Goal: Task Accomplishment & Management: Manage account settings

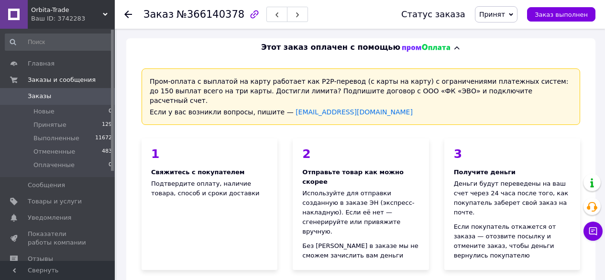
scroll to position [464, 0]
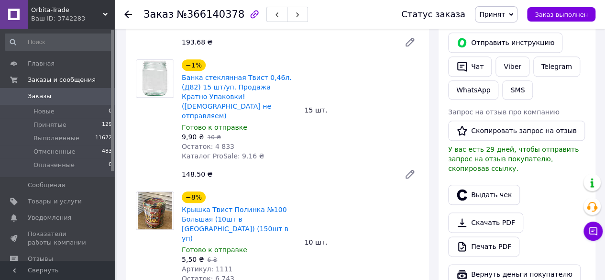
click at [128, 14] on use at bounding box center [128, 15] width 8 height 8
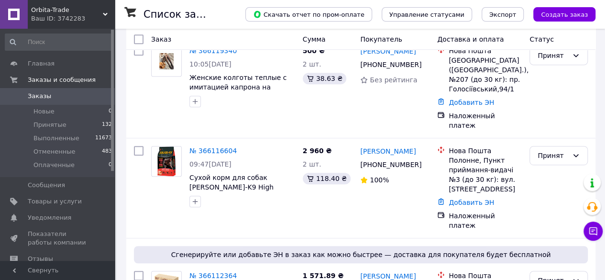
scroll to position [2203, 0]
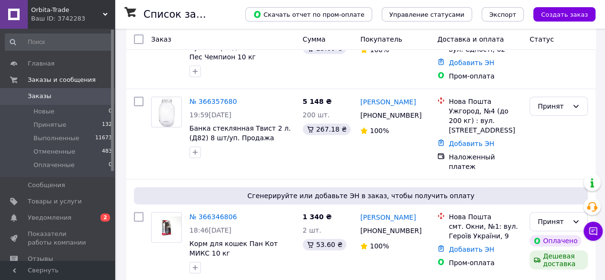
scroll to position [113, 0]
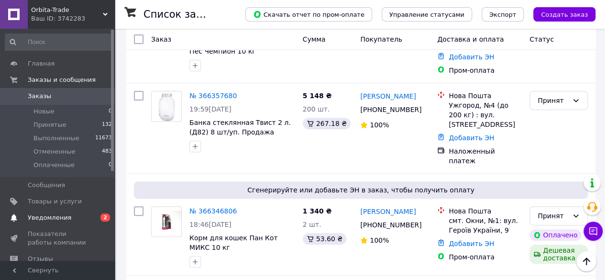
click at [36, 217] on span "Уведомления" at bounding box center [50, 217] width 44 height 9
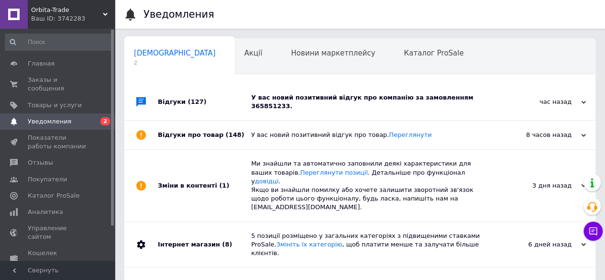
scroll to position [0, 3]
click at [467, 100] on div "У вас новий позитивний відгук про компанію за замовленням 365851233." at bounding box center [370, 101] width 239 height 17
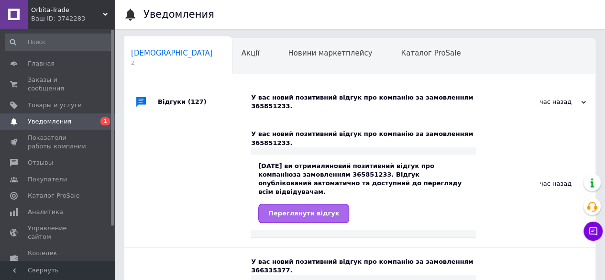
click at [295, 204] on link "Переглянути відгук" at bounding box center [303, 213] width 91 height 19
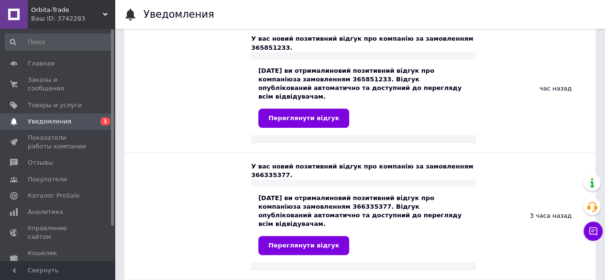
scroll to position [147, 0]
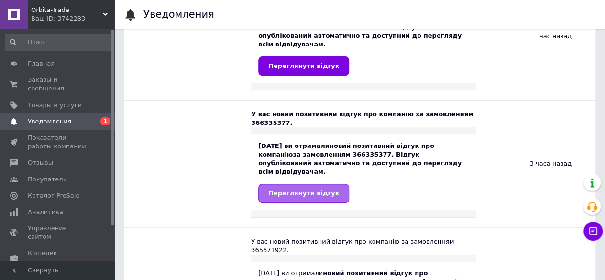
click at [318, 189] on span "Переглянути відгук" at bounding box center [303, 192] width 71 height 7
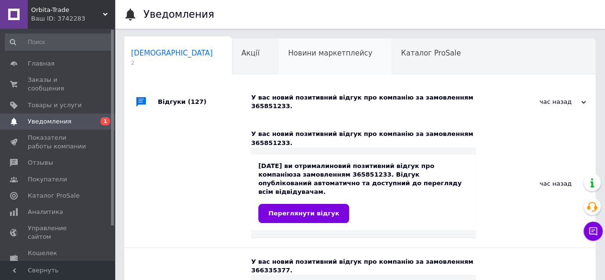
click at [300, 63] on div "Новини маркетплейсу 0" at bounding box center [334, 57] width 113 height 36
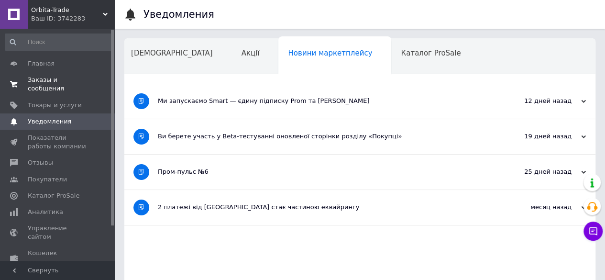
click at [47, 81] on span "Заказы и сообщения" at bounding box center [58, 84] width 61 height 17
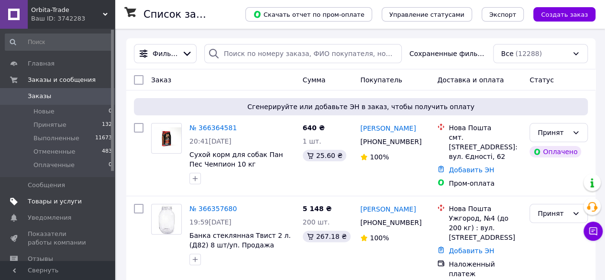
click at [50, 199] on span "Товары и услуги" at bounding box center [55, 201] width 54 height 9
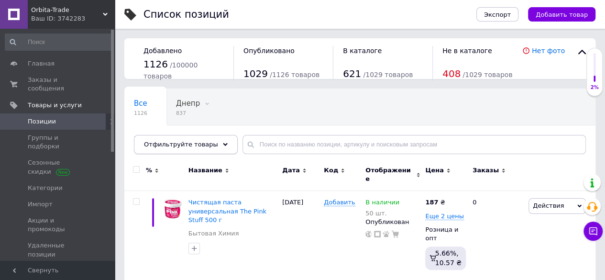
click at [223, 144] on icon at bounding box center [225, 144] width 5 height 5
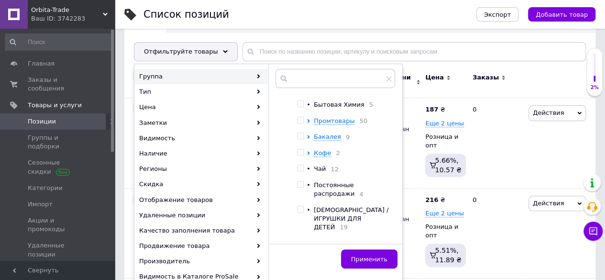
scroll to position [108, 0]
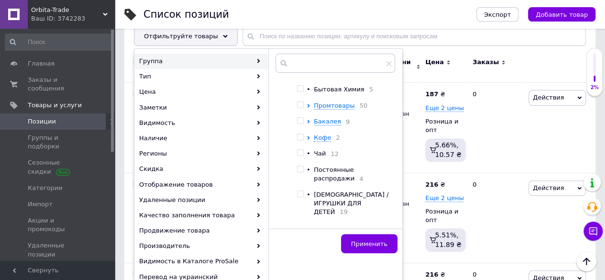
click at [301, 224] on input "checkbox" at bounding box center [300, 227] width 6 height 6
checkbox input "true"
click at [367, 243] on span "Применить" at bounding box center [369, 243] width 36 height 7
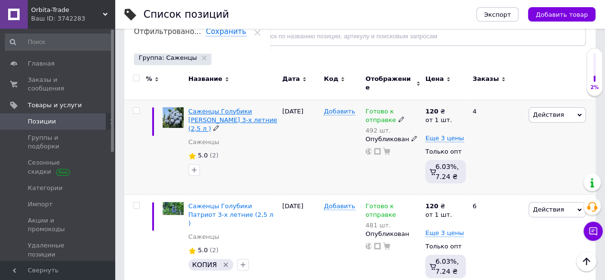
click at [221, 108] on span "Саженцы Голубики Эрли Блю 3-х летние (2,5 л )" at bounding box center [232, 120] width 89 height 24
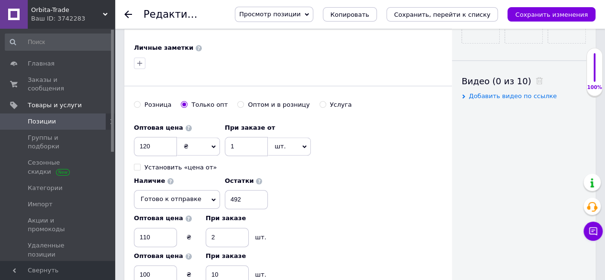
scroll to position [461, 0]
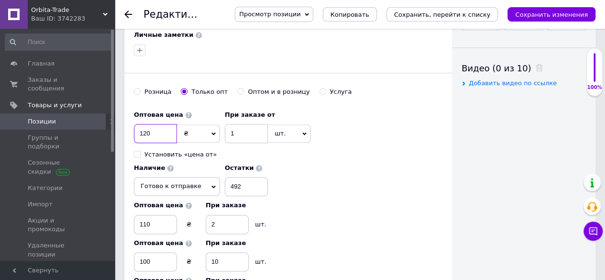
click at [166, 124] on input "120" at bounding box center [155, 133] width 43 height 19
type input "1"
type input "160"
click at [168, 215] on input "110" at bounding box center [155, 224] width 43 height 19
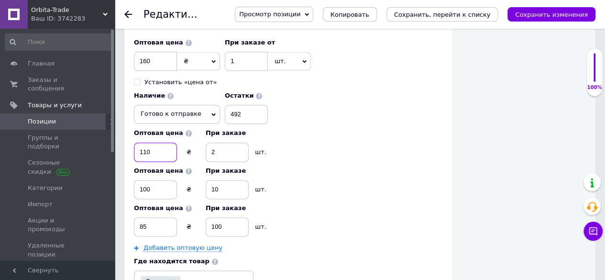
scroll to position [569, 0]
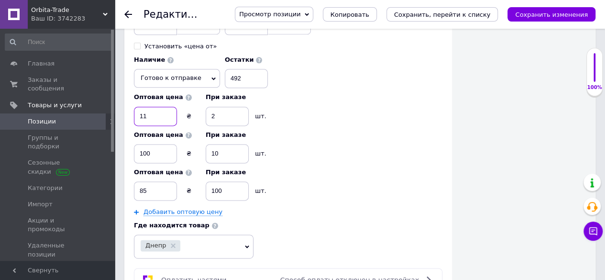
type input "1"
click at [230, 107] on input at bounding box center [227, 116] width 43 height 19
type input "1"
drag, startPoint x: 242, startPoint y: 134, endPoint x: 240, endPoint y: 142, distance: 7.9
click at [241, 144] on input at bounding box center [227, 153] width 43 height 19
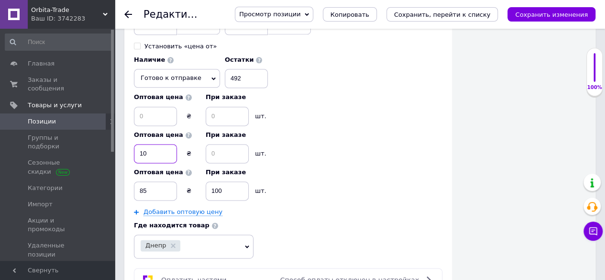
type input "1"
click at [167, 144] on input at bounding box center [155, 153] width 43 height 19
type input "8"
drag, startPoint x: 168, startPoint y: 179, endPoint x: 186, endPoint y: 182, distance: 17.9
click at [168, 181] on input at bounding box center [155, 190] width 43 height 19
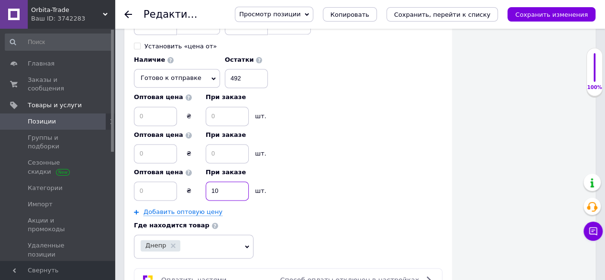
type input "1"
click at [236, 181] on input at bounding box center [227, 190] width 43 height 19
click at [467, 18] on icon "Сохранить, перейти к списку" at bounding box center [442, 14] width 97 height 7
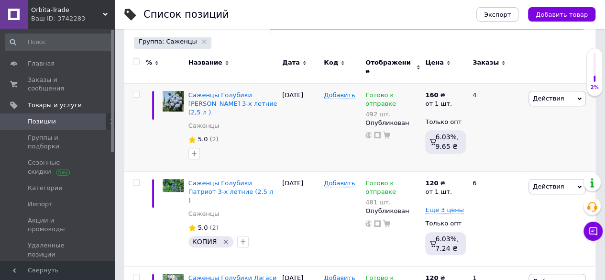
scroll to position [126, 0]
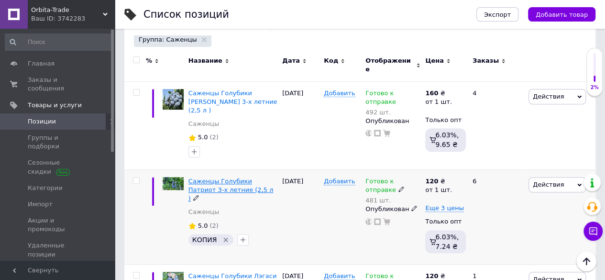
click at [229, 177] on span "Саженцы Голубики Патриот 3-х летние (2,5 л )" at bounding box center [230, 189] width 85 height 24
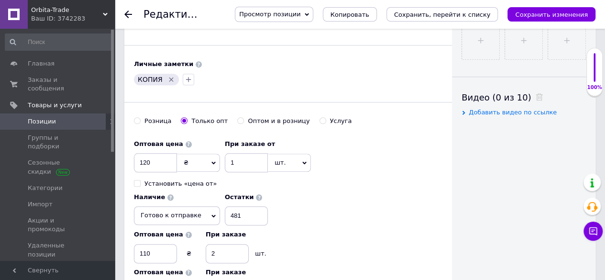
scroll to position [461, 0]
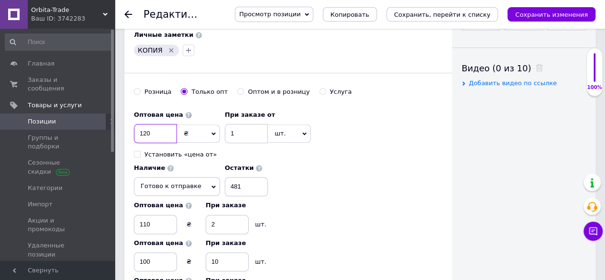
click at [167, 124] on input "120" at bounding box center [155, 133] width 43 height 19
type input "160"
click at [166, 215] on input "110" at bounding box center [155, 224] width 43 height 19
type input "1"
click at [225, 215] on input at bounding box center [227, 224] width 43 height 19
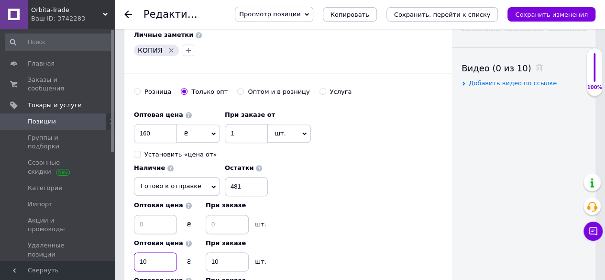
type input "1"
click at [165, 252] on input at bounding box center [155, 261] width 43 height 19
type input "1"
click at [243, 252] on input at bounding box center [227, 261] width 43 height 19
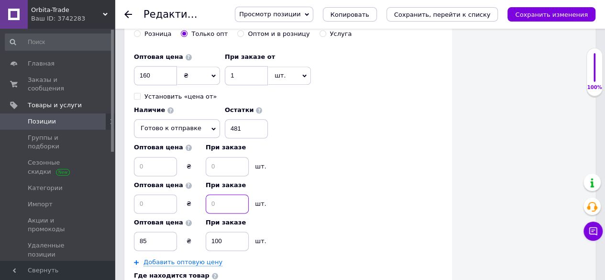
scroll to position [524, 0]
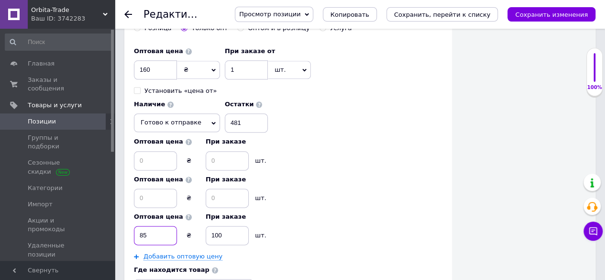
click at [163, 226] on input "85" at bounding box center [155, 235] width 43 height 19
type input "8"
type input "1"
click at [231, 226] on input at bounding box center [227, 235] width 43 height 19
click at [487, 10] on button "Сохранить, перейти к списку" at bounding box center [443, 14] width 112 height 14
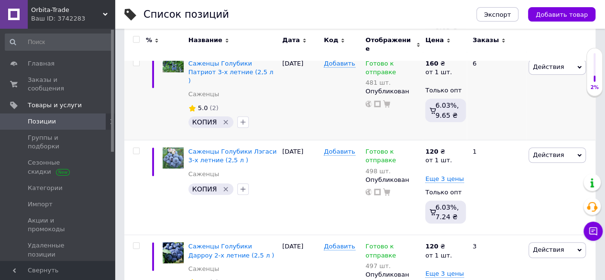
scroll to position [254, 0]
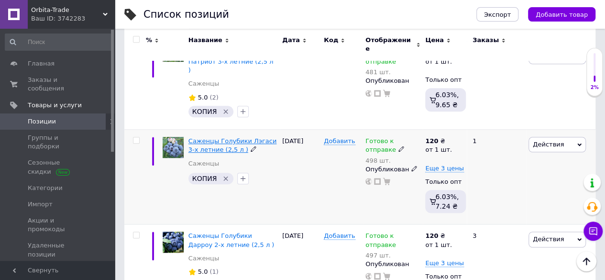
click at [237, 137] on span "Саженцы Голубики Лэгаси 3-х летние (2,5 л )" at bounding box center [232, 145] width 88 height 16
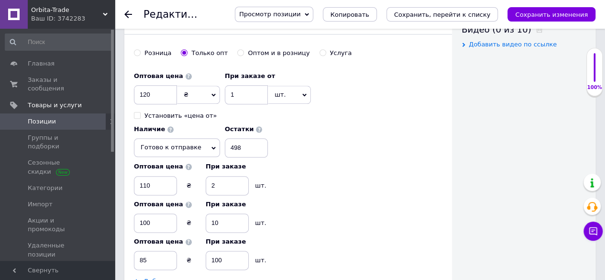
scroll to position [508, 0]
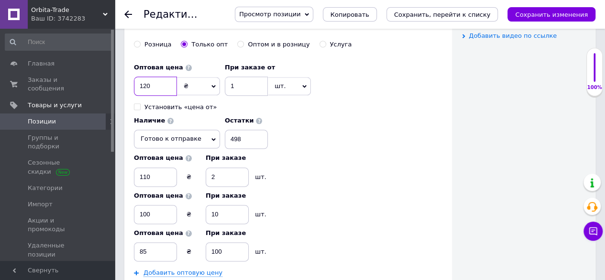
click at [168, 77] on input "120" at bounding box center [155, 86] width 43 height 19
type input "160"
click at [160, 167] on input "110" at bounding box center [155, 176] width 43 height 19
type input "1"
click at [225, 167] on input at bounding box center [227, 176] width 43 height 19
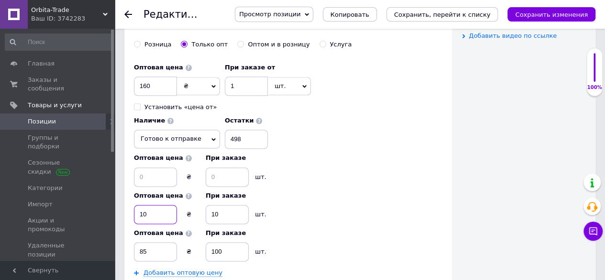
type input "1"
drag, startPoint x: 176, startPoint y: 196, endPoint x: 171, endPoint y: 200, distance: 6.8
click at [173, 205] on input at bounding box center [155, 214] width 43 height 19
click at [171, 205] on input at bounding box center [155, 214] width 43 height 19
type input "1"
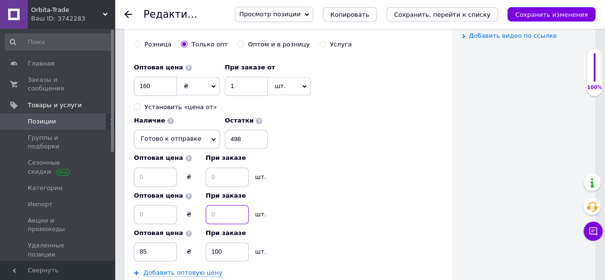
click at [238, 205] on input at bounding box center [227, 214] width 43 height 19
type input "8"
click at [161, 242] on input at bounding box center [155, 251] width 43 height 19
type input "1"
click at [231, 242] on input at bounding box center [227, 251] width 43 height 19
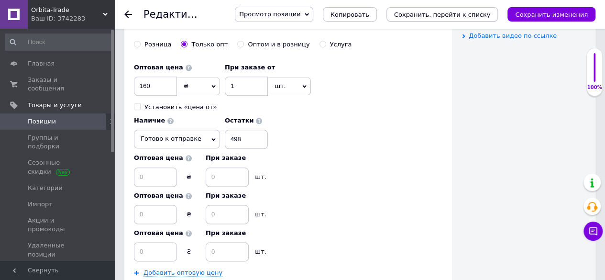
click at [451, 16] on icon "Сохранить, перейти к списку" at bounding box center [442, 14] width 97 height 7
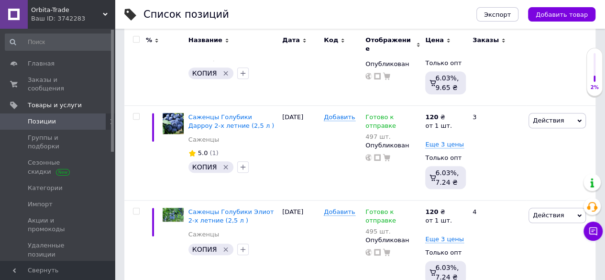
scroll to position [366, 0]
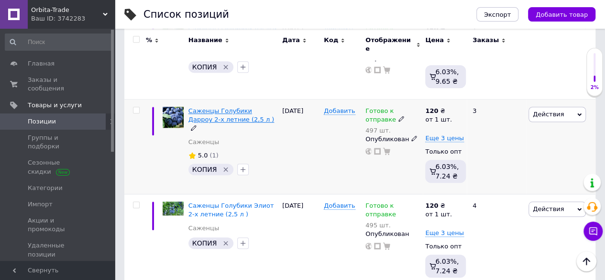
click at [213, 107] on span "Саженцы Голубики Дарроу 2-х летние (2,5 л )" at bounding box center [231, 115] width 86 height 16
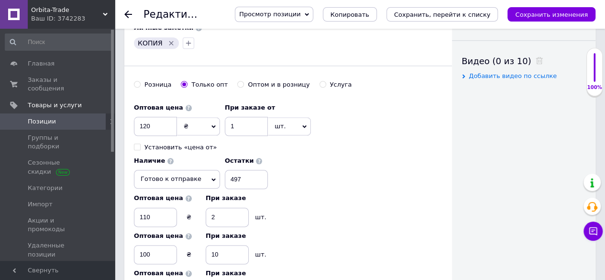
scroll to position [475, 0]
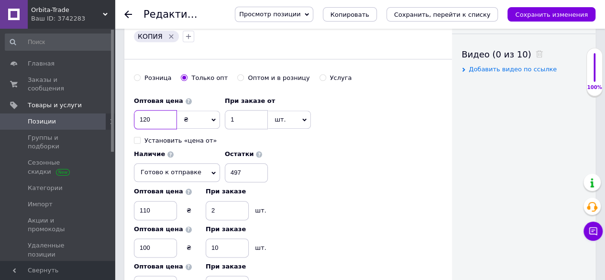
click at [160, 110] on input "120" at bounding box center [155, 119] width 43 height 19
type input "160"
click at [163, 201] on input "110" at bounding box center [155, 210] width 43 height 19
type input "1"
click at [235, 201] on input at bounding box center [227, 210] width 43 height 19
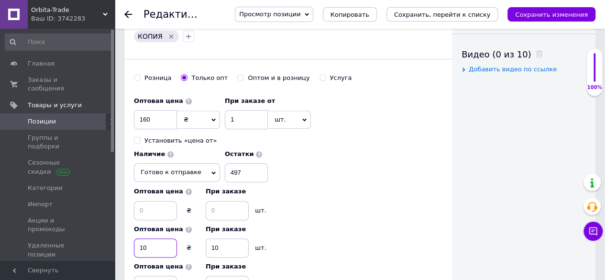
type input "1"
click at [155, 238] on input at bounding box center [155, 247] width 43 height 19
type input "1"
click at [227, 238] on input at bounding box center [227, 247] width 43 height 19
type input "8"
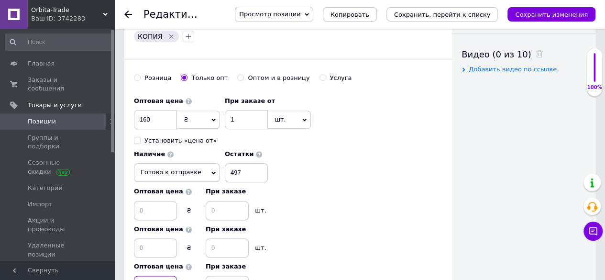
click at [166, 276] on input at bounding box center [155, 285] width 43 height 19
type input "1"
click at [230, 276] on input at bounding box center [227, 285] width 43 height 19
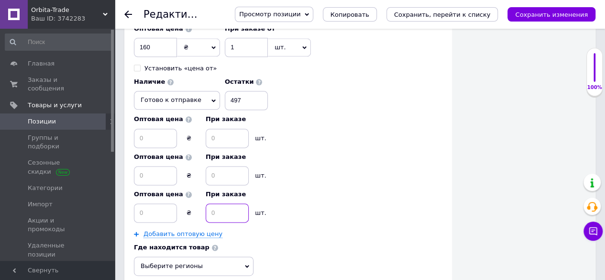
scroll to position [553, 0]
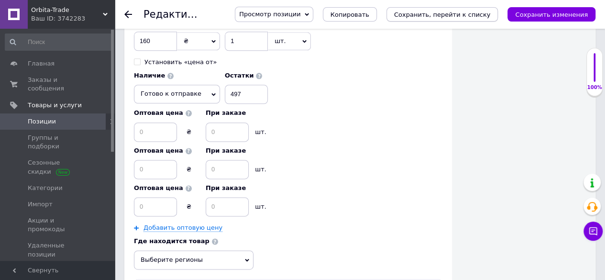
click at [440, 14] on icon "Сохранить, перейти к списку" at bounding box center [442, 14] width 97 height 7
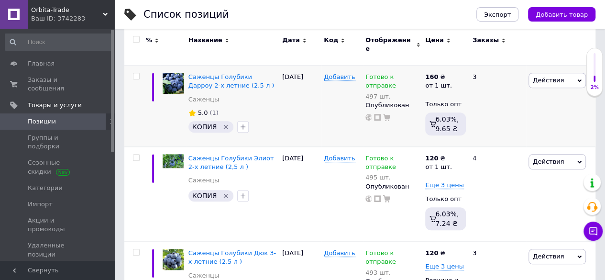
scroll to position [402, 0]
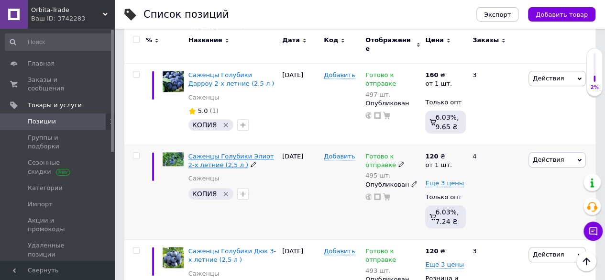
click at [260, 153] on span "Саженцы Голубики Элиот 2-х летние (2,5 л )" at bounding box center [231, 161] width 86 height 16
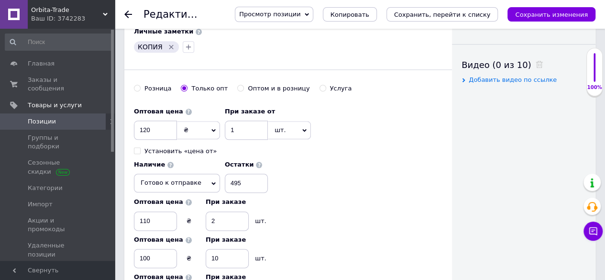
scroll to position [466, 0]
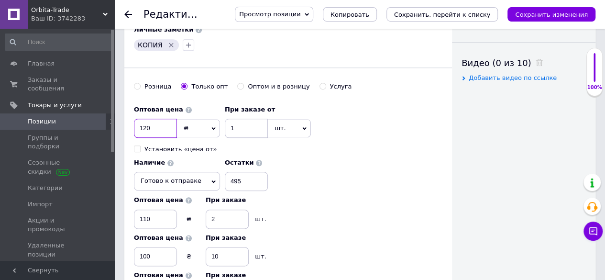
click at [166, 119] on input "120" at bounding box center [155, 128] width 43 height 19
type input "160"
click at [169, 210] on input "110" at bounding box center [155, 219] width 43 height 19
type input "1"
click at [225, 210] on input at bounding box center [227, 219] width 43 height 19
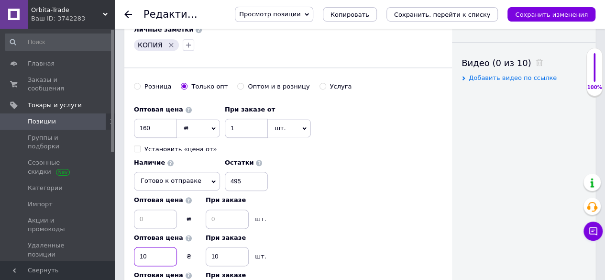
type input "1"
click at [173, 247] on input at bounding box center [155, 256] width 43 height 19
type input "1"
click at [233, 247] on input at bounding box center [227, 256] width 43 height 19
type input "8"
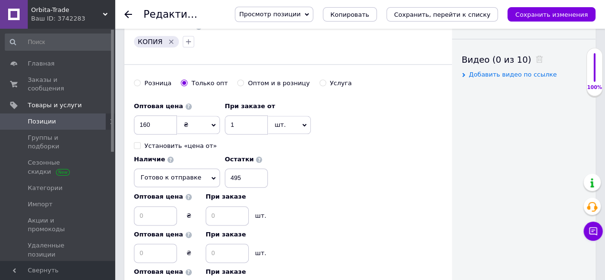
type input "1"
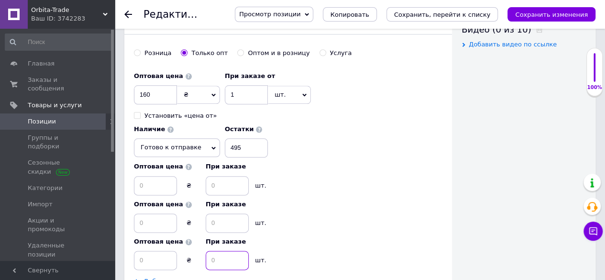
scroll to position [520, 0]
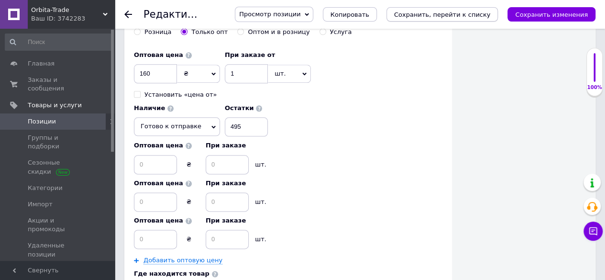
click at [455, 15] on icon "Сохранить, перейти к списку" at bounding box center [442, 14] width 97 height 7
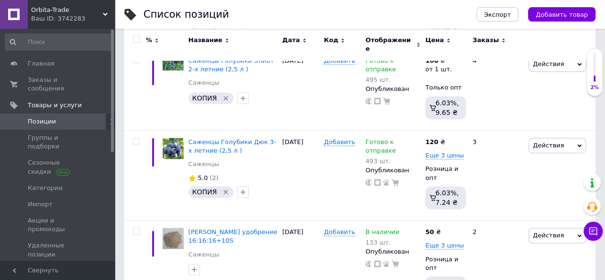
scroll to position [512, 0]
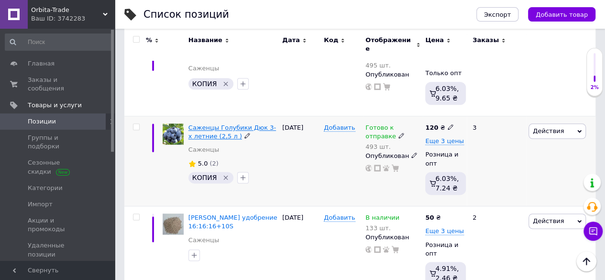
click at [216, 124] on span "Саженцы Голубики Дюк 3-х летние (2,5 л )" at bounding box center [232, 132] width 88 height 16
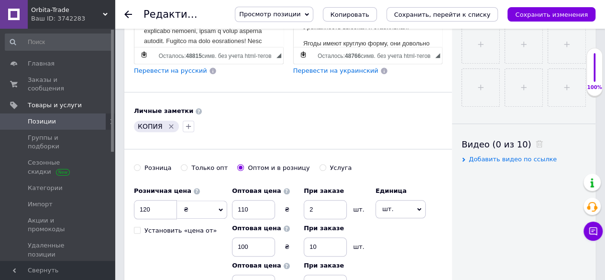
scroll to position [520, 0]
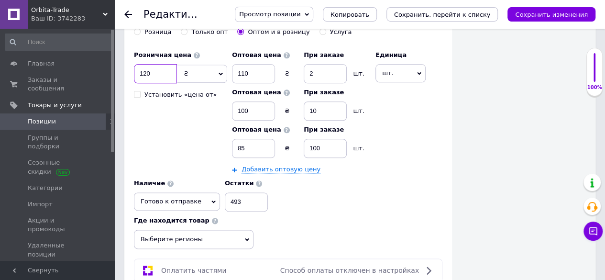
click at [162, 64] on input "120" at bounding box center [155, 73] width 43 height 19
type input "1"
type input "2"
type input "160"
click at [271, 64] on input "110" at bounding box center [253, 73] width 43 height 19
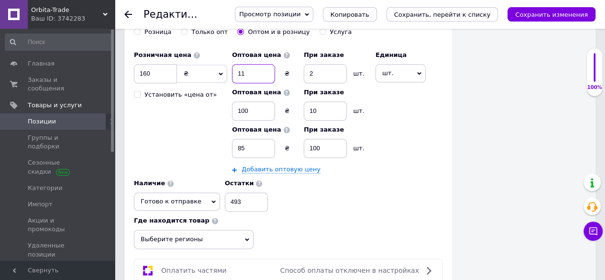
type input "1"
click at [263, 105] on input at bounding box center [253, 110] width 43 height 19
type input "8"
click at [260, 139] on input at bounding box center [253, 148] width 43 height 19
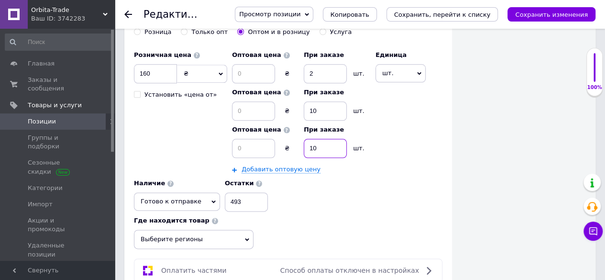
type input "1"
click at [334, 139] on input at bounding box center [325, 148] width 43 height 19
type input "1"
click at [334, 101] on input at bounding box center [325, 110] width 43 height 19
click at [335, 64] on input at bounding box center [325, 73] width 43 height 19
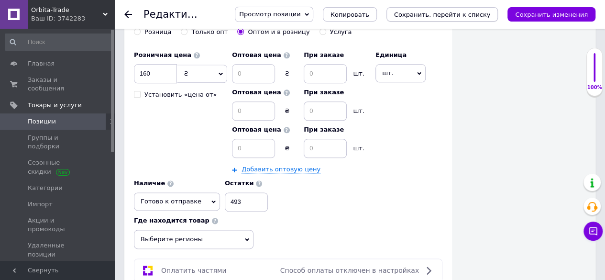
click at [442, 11] on icon "Сохранить, перейти к списку" at bounding box center [442, 14] width 97 height 7
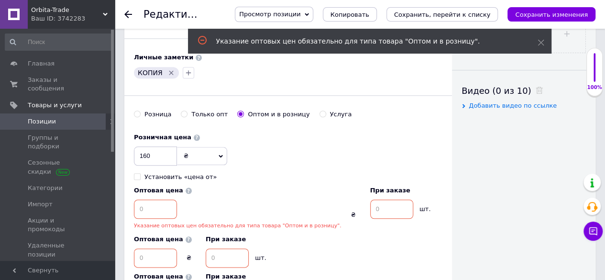
scroll to position [404, 0]
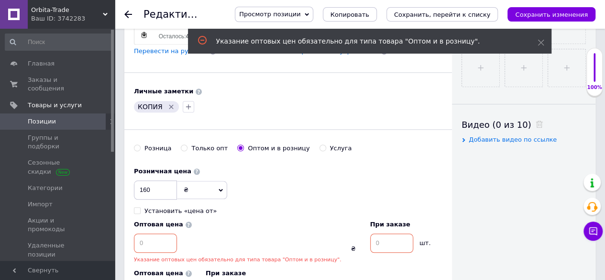
click at [183, 144] on input "Только опт" at bounding box center [184, 147] width 6 height 6
radio input "true"
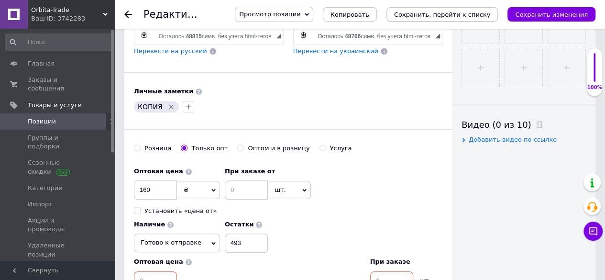
click at [468, 14] on icon "Сохранить, перейти к списку" at bounding box center [442, 14] width 97 height 7
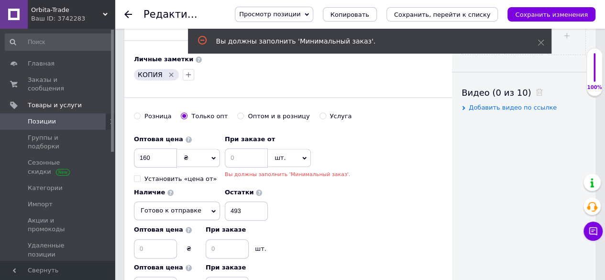
scroll to position [458, 0]
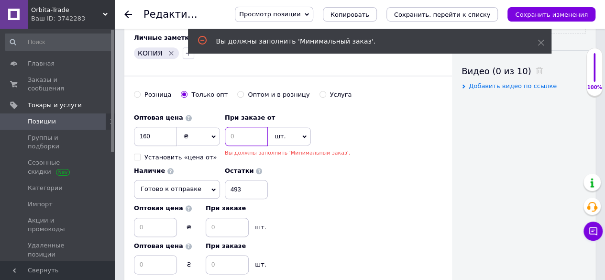
click at [247, 127] on input at bounding box center [246, 136] width 43 height 19
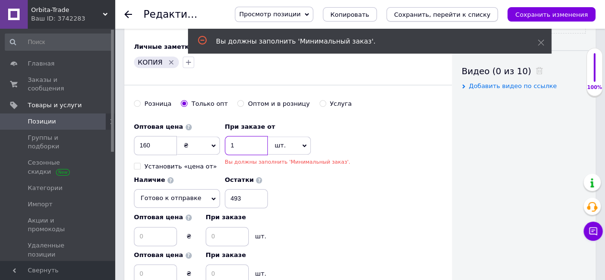
type input "1"
click at [442, 15] on icon "Сохранить, перейти к списку" at bounding box center [442, 14] width 97 height 7
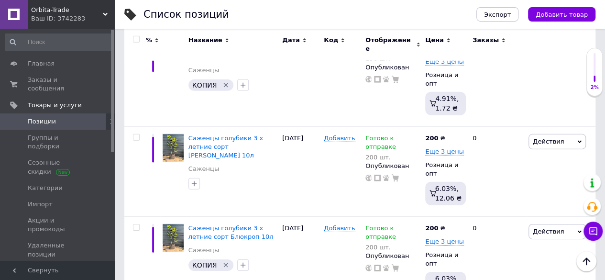
scroll to position [1382, 0]
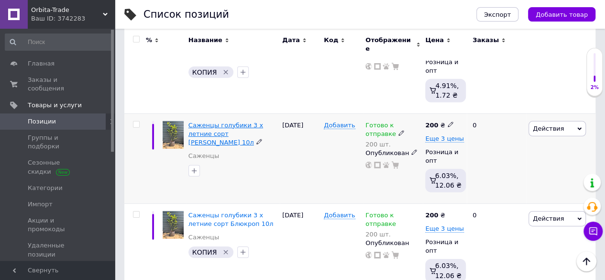
click at [226, 122] on span "Саженцы голубики 3 х летние сорт Эрли Блю 10л" at bounding box center [225, 134] width 75 height 24
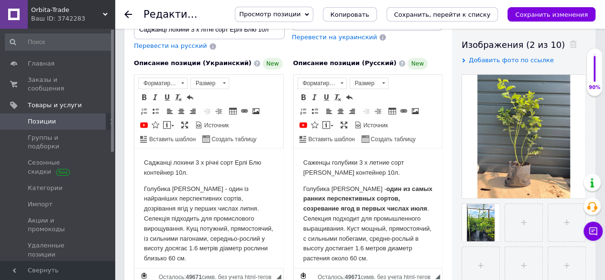
scroll to position [127, 0]
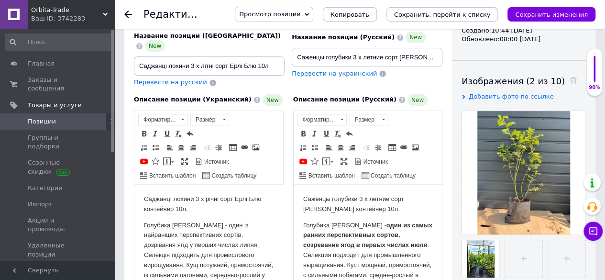
drag, startPoint x: 127, startPoint y: 13, endPoint x: 174, endPoint y: 42, distance: 55.0
click at [128, 15] on icon at bounding box center [128, 15] width 8 height 8
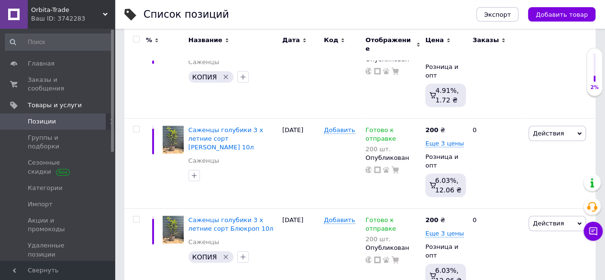
scroll to position [1382, 0]
